Goal: Task Accomplishment & Management: Manage account settings

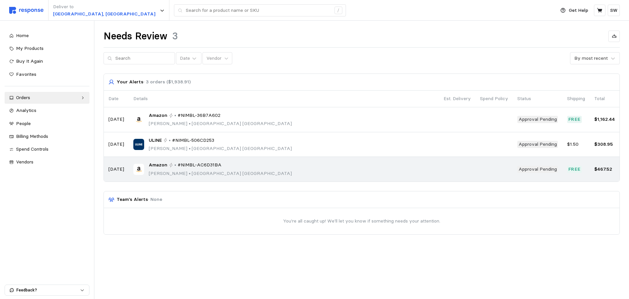
click at [233, 165] on div "Amazon • #NIMBL-AC6D31BA [PERSON_NAME] • [GEOGRAPHIC_DATA]" at bounding box center [283, 168] width 301 height 15
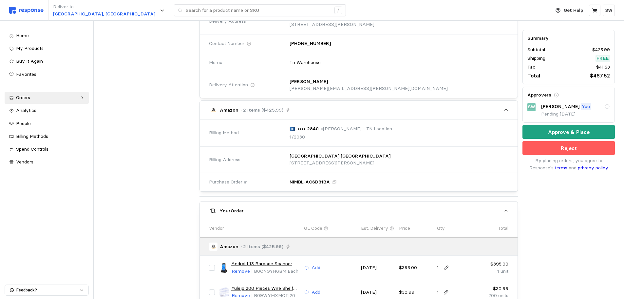
scroll to position [241, 0]
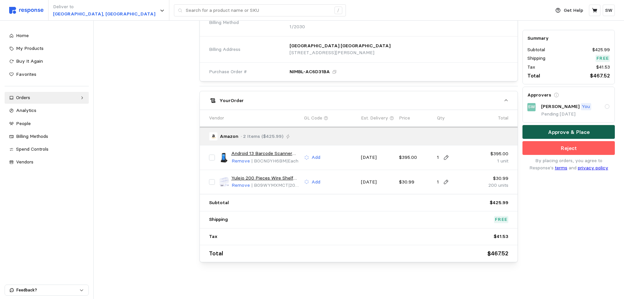
click at [547, 135] on button "Approve & Place" at bounding box center [569, 132] width 92 height 14
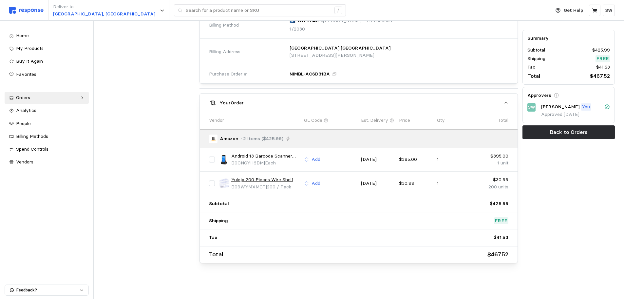
scroll to position [0, 0]
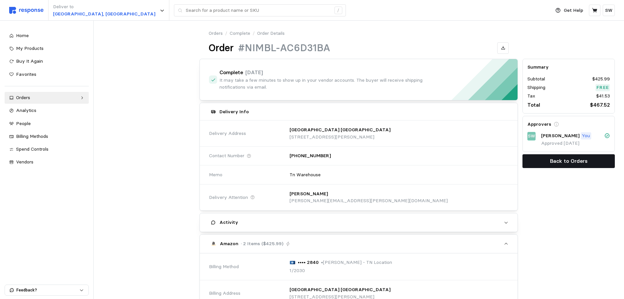
click at [558, 157] on p "Back to Orders" at bounding box center [569, 161] width 38 height 8
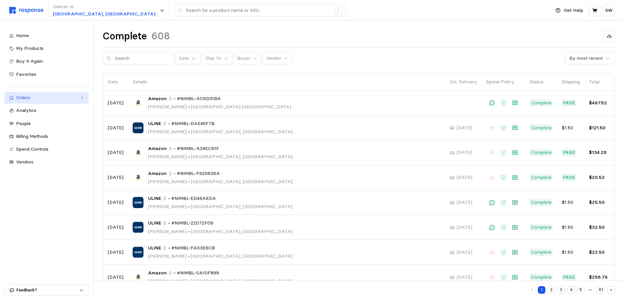
click at [47, 93] on link "Orders" at bounding box center [47, 98] width 84 height 12
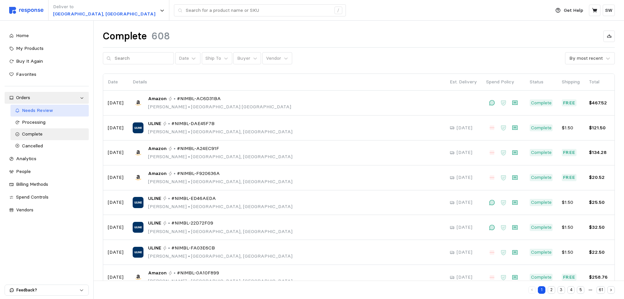
click at [32, 110] on span "Needs Review" at bounding box center [37, 110] width 31 height 6
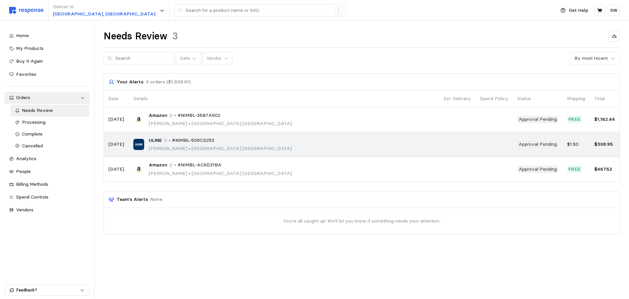
click at [190, 144] on span "#NIMBL-506CD253" at bounding box center [193, 140] width 42 height 7
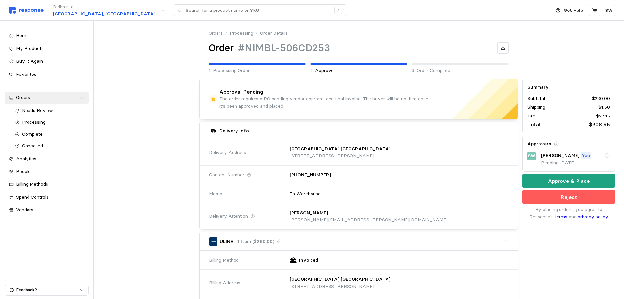
scroll to position [197, 0]
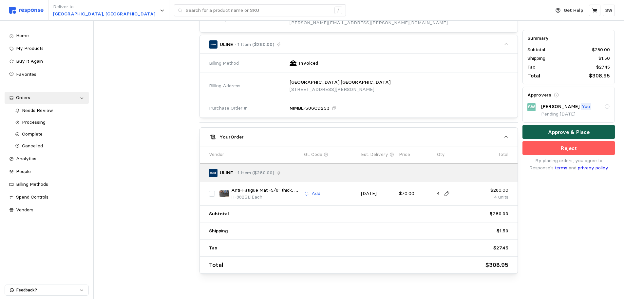
click at [545, 135] on button "Approve & Place" at bounding box center [569, 132] width 92 height 14
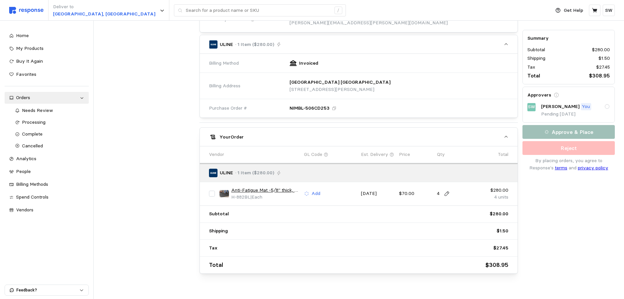
scroll to position [0, 0]
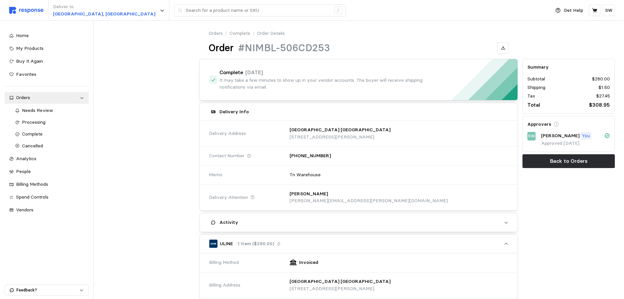
click at [564, 153] on div "Summary Subtotal $280.00 Shipping $1.50 Tax $27.45 Total $308.95 Approvers SW […" at bounding box center [569, 113] width 92 height 109
click at [560, 156] on button "Back to Orders" at bounding box center [569, 161] width 92 height 14
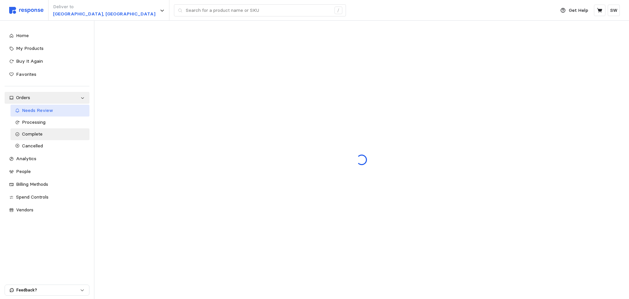
click at [45, 109] on span "Needs Review" at bounding box center [37, 110] width 31 height 6
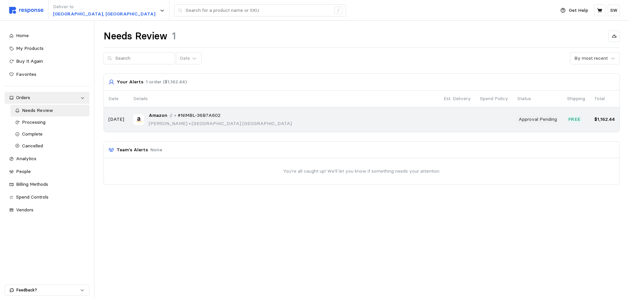
click at [294, 118] on div "Amazon • #NIMBL-36B7A602 [PERSON_NAME] • [GEOGRAPHIC_DATA]" at bounding box center [283, 119] width 301 height 15
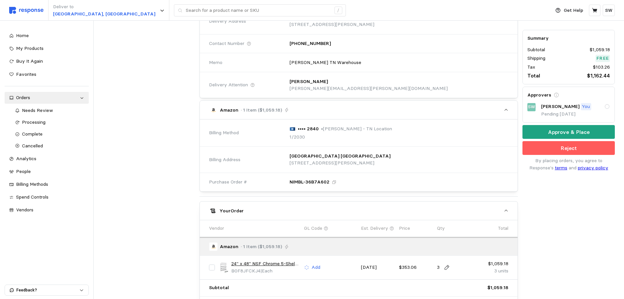
scroll to position [216, 0]
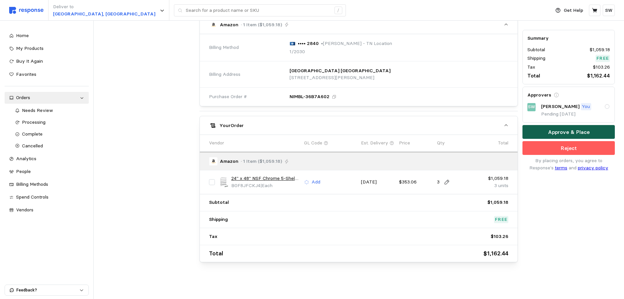
click at [542, 129] on button "Approve & Place" at bounding box center [569, 132] width 92 height 14
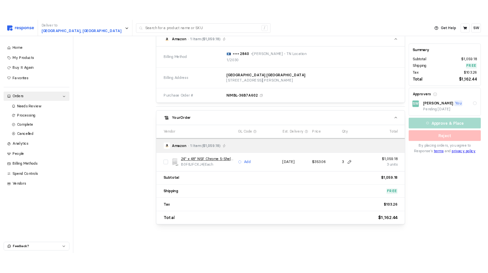
scroll to position [0, 0]
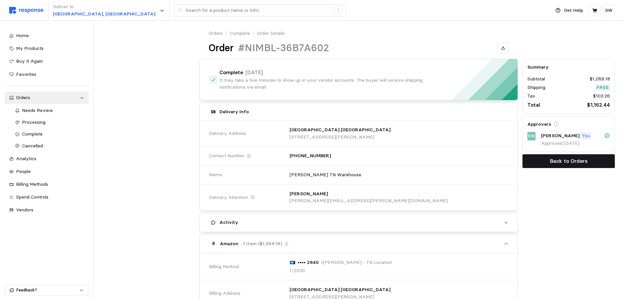
click at [547, 163] on button "Back to Orders" at bounding box center [569, 161] width 92 height 14
